Goal: Information Seeking & Learning: Learn about a topic

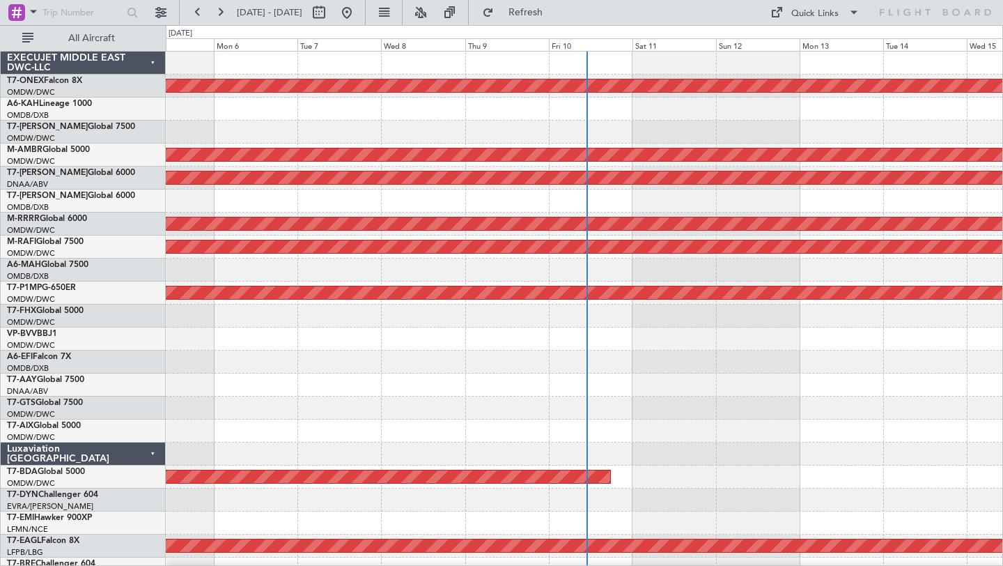
click at [460, 356] on div at bounding box center [584, 361] width 837 height 23
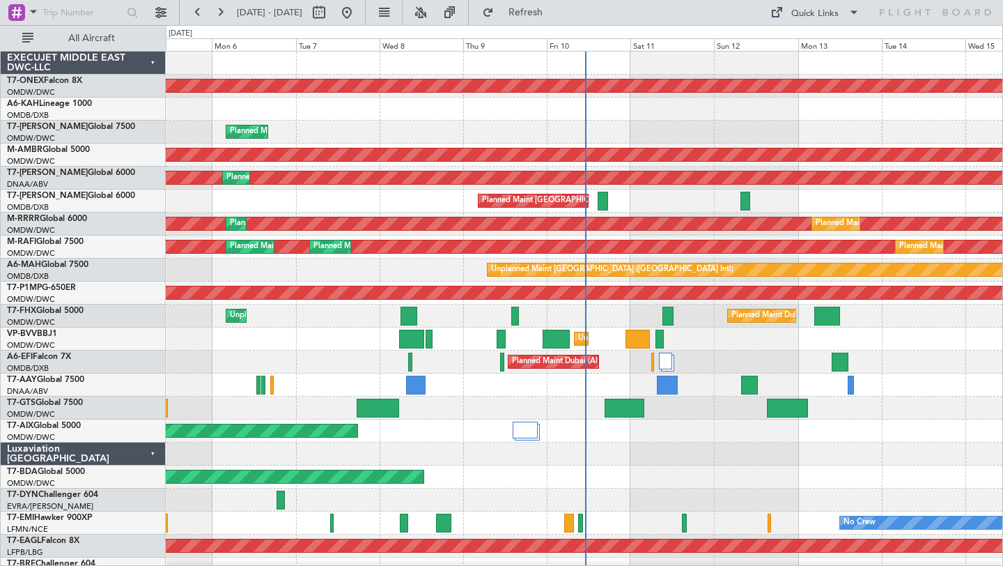
click at [718, 472] on div "Planned Maint Dubai (Al Maktoum Intl)" at bounding box center [584, 476] width 837 height 23
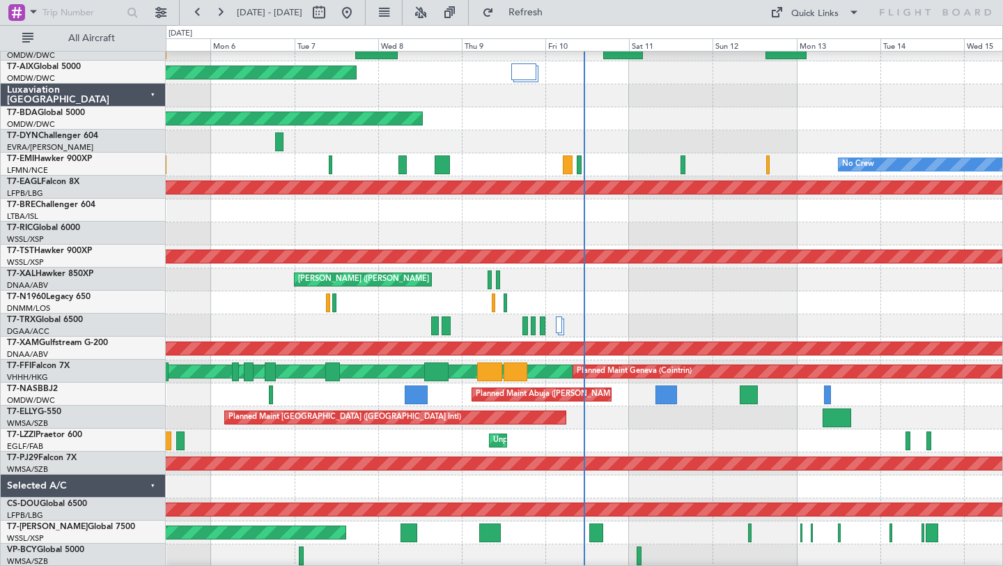
scroll to position [357, 0]
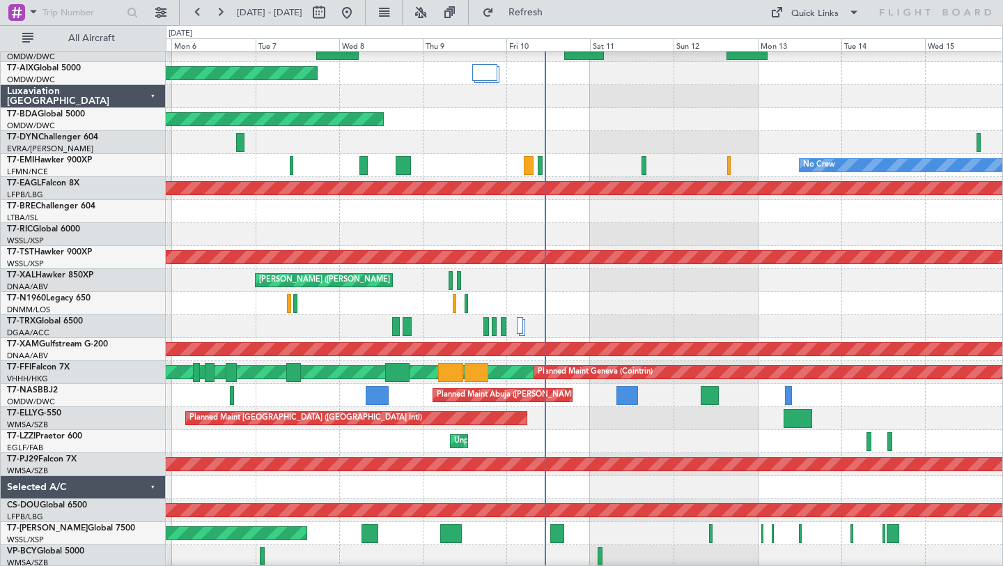
click at [620, 430] on div "Unplanned Maint [GEOGRAPHIC_DATA] ([GEOGRAPHIC_DATA])" at bounding box center [584, 441] width 837 height 23
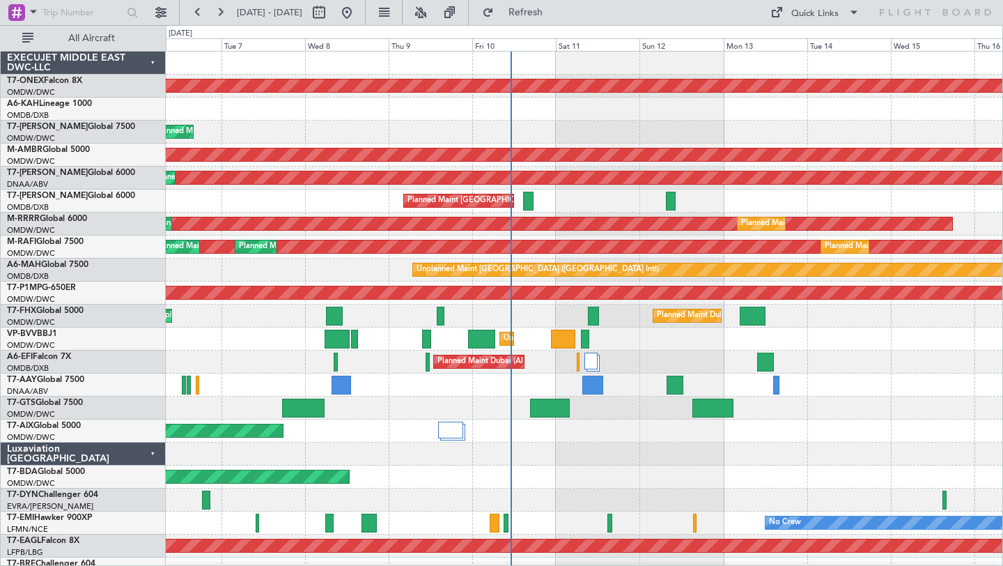
scroll to position [2, 0]
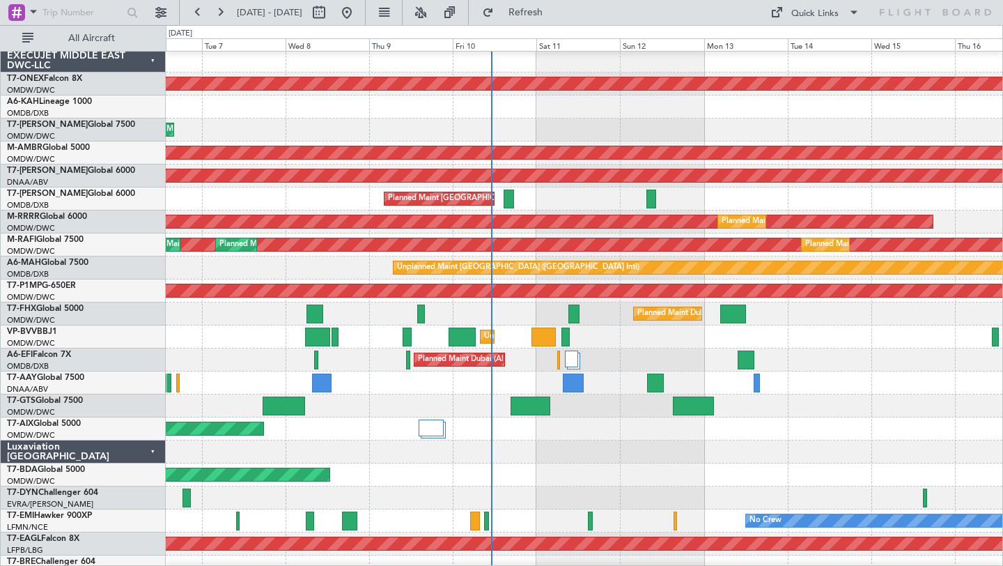
click at [631, 442] on div at bounding box center [584, 451] width 837 height 23
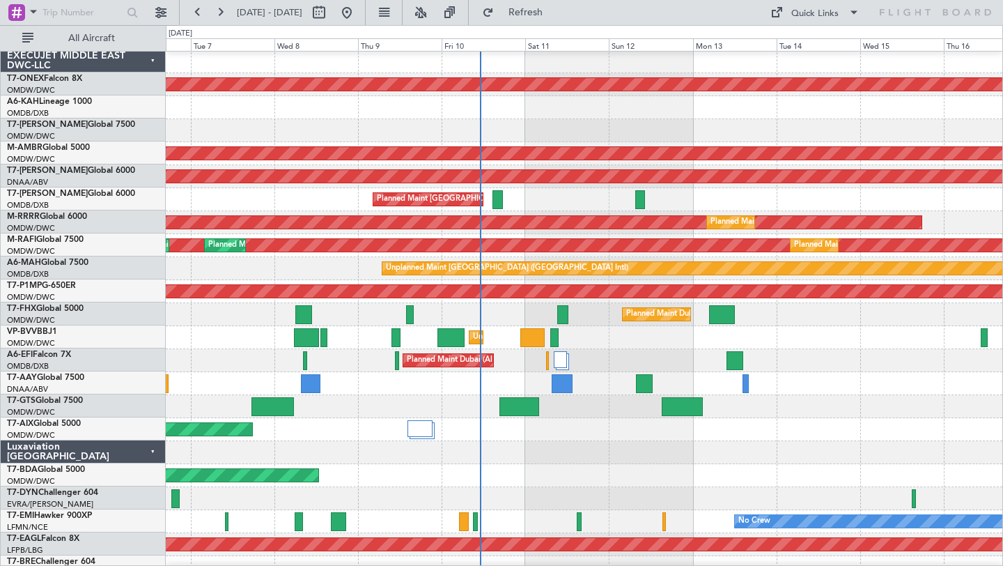
scroll to position [0, 0]
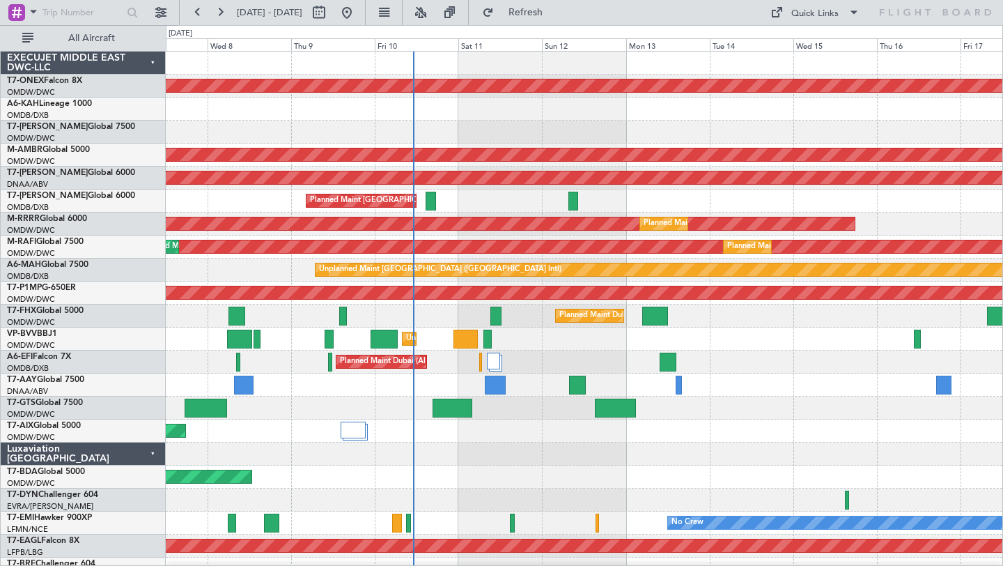
click at [796, 425] on div "Planned Maint Nurnberg Planned Maint [GEOGRAPHIC_DATA] (Al Maktoum Intl) Planne…" at bounding box center [584, 489] width 837 height 874
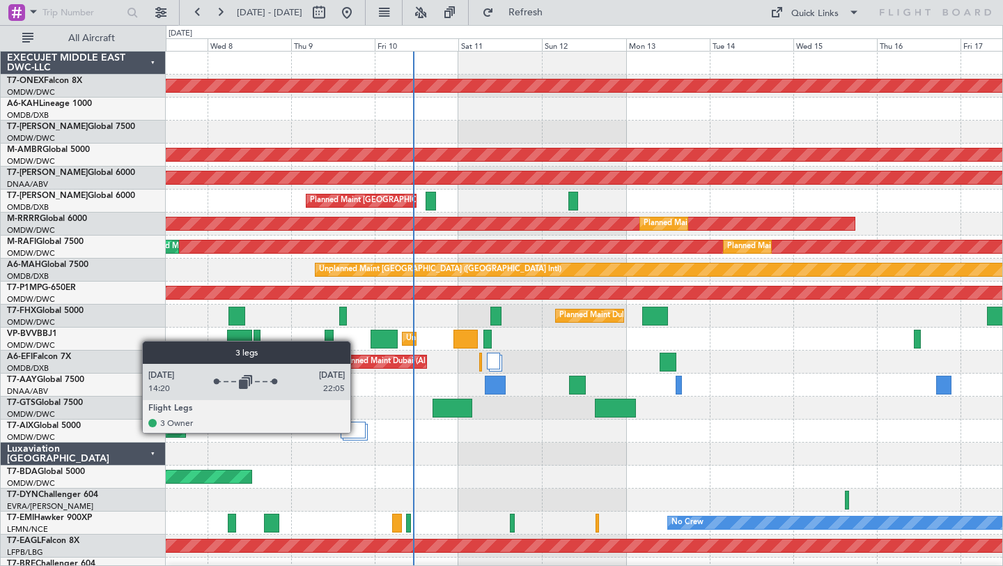
click at [357, 432] on div at bounding box center [353, 429] width 25 height 17
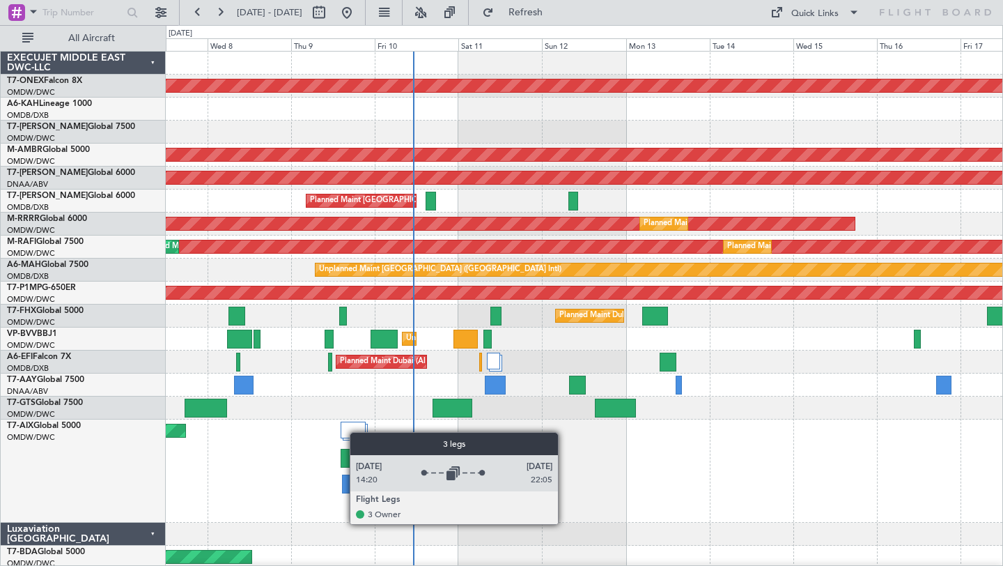
click at [357, 432] on div at bounding box center [353, 429] width 25 height 17
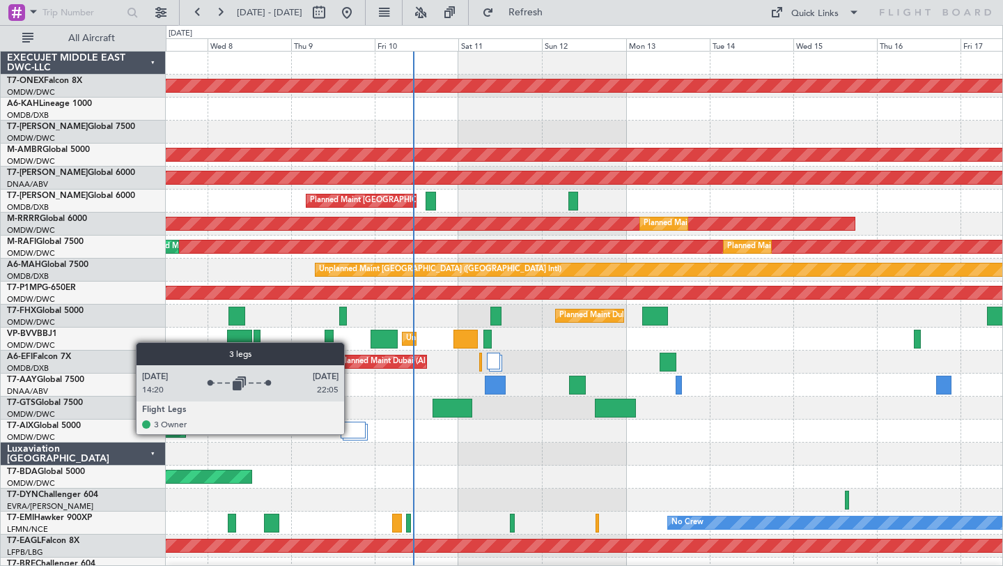
click at [352, 433] on div at bounding box center [353, 429] width 25 height 17
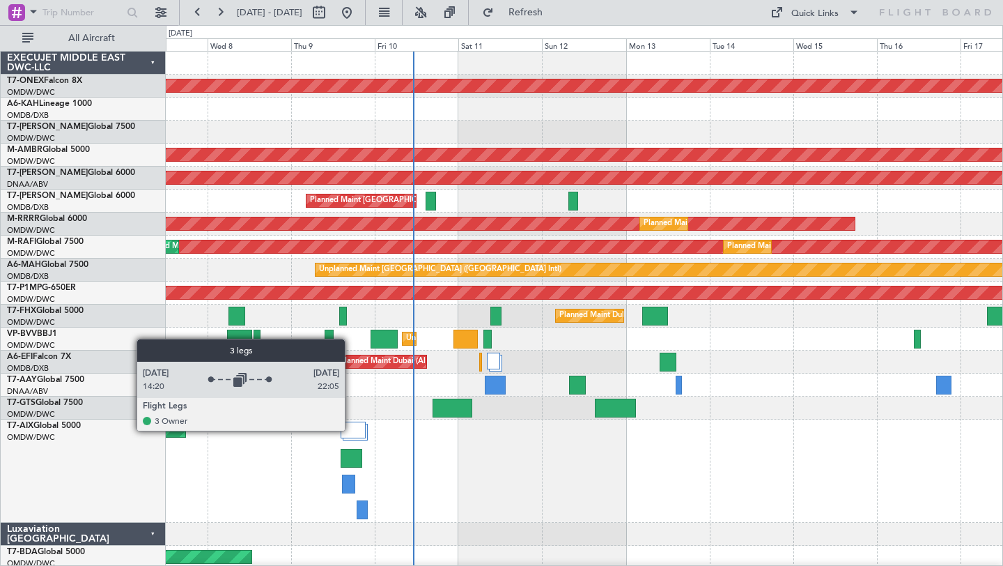
click at [351, 430] on div at bounding box center [353, 429] width 25 height 17
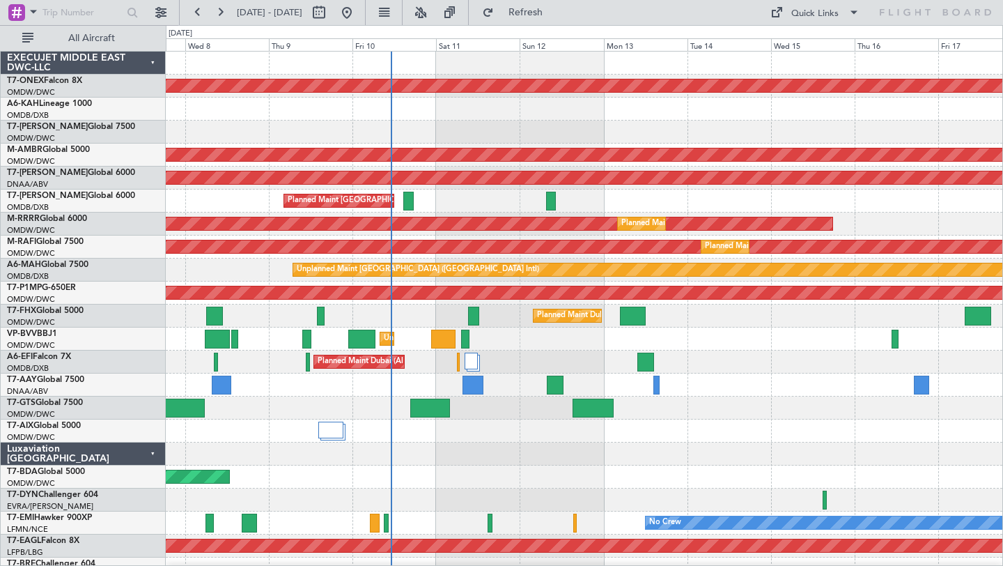
click at [773, 362] on div "Planned Maint Dubai (Al Maktoum Intl)" at bounding box center [584, 361] width 837 height 23
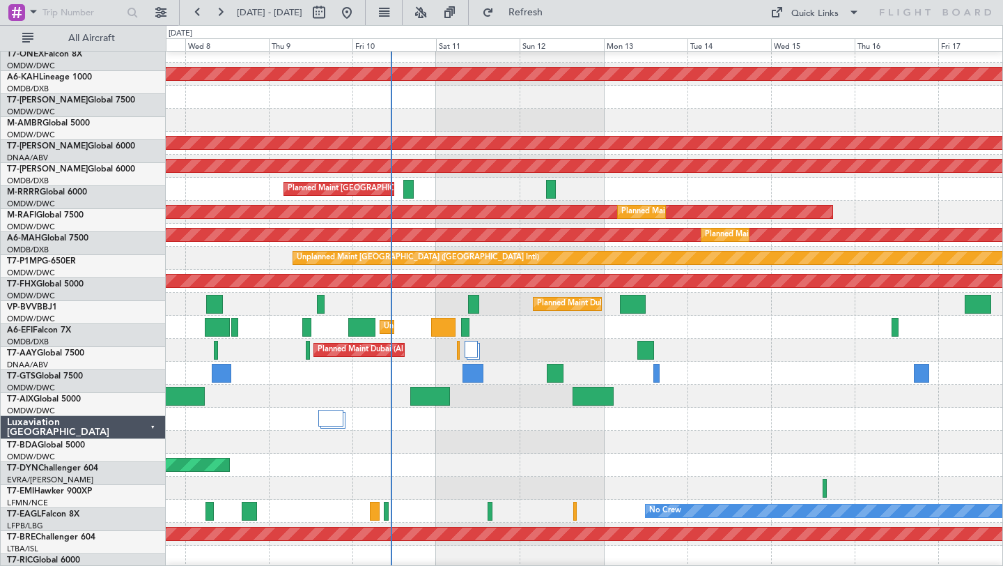
scroll to position [29, 0]
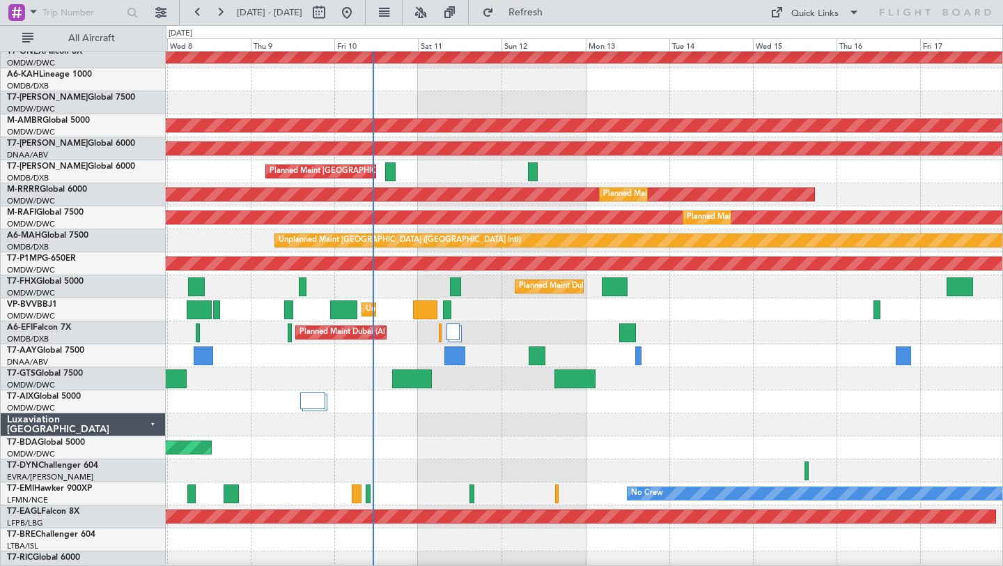
click at [674, 419] on div at bounding box center [584, 424] width 837 height 23
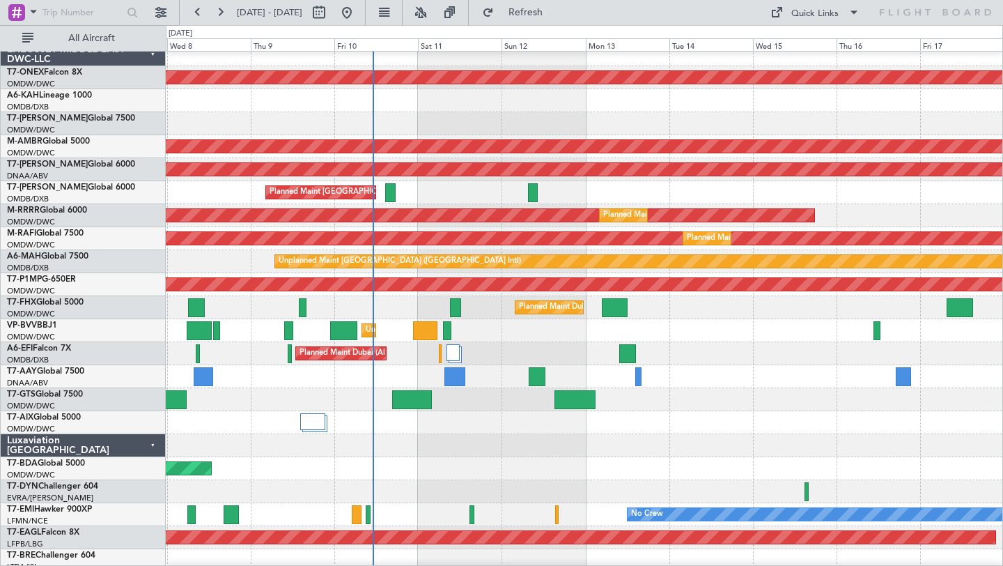
scroll to position [0, 0]
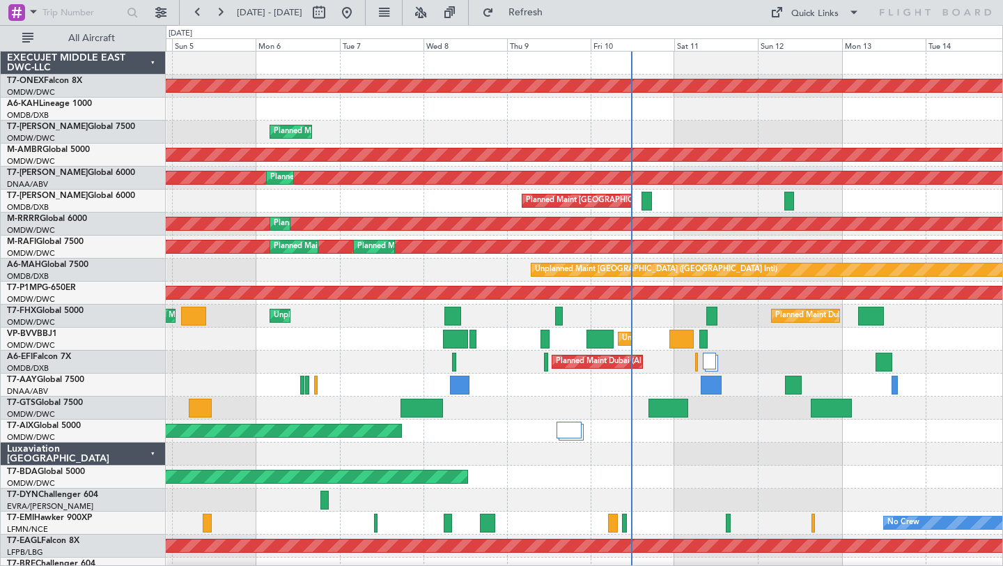
click at [616, 411] on div at bounding box center [584, 407] width 837 height 23
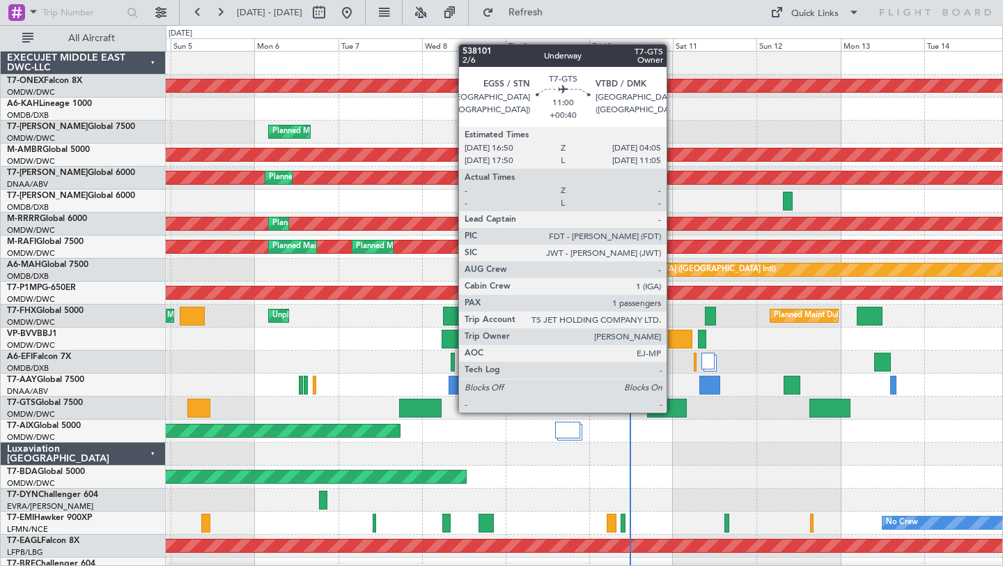
click at [673, 412] on div at bounding box center [667, 407] width 40 height 19
